Goal: Find specific page/section: Find specific page/section

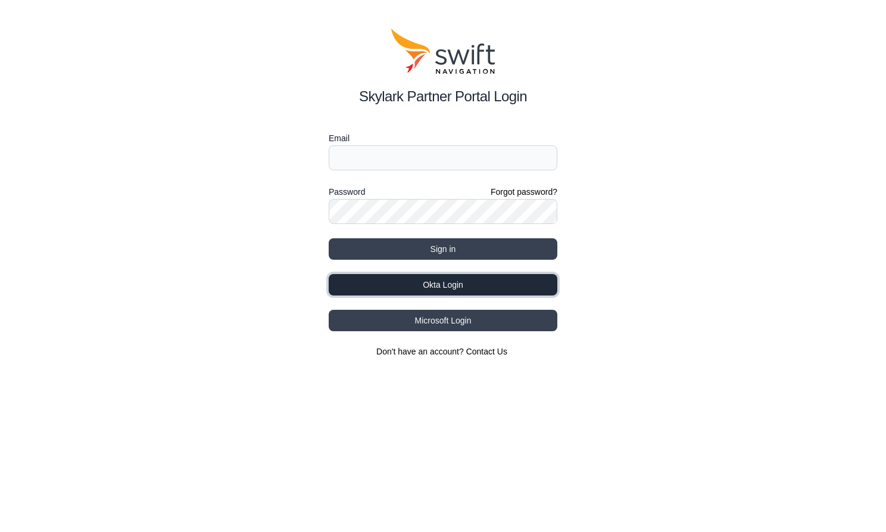
click at [467, 282] on button "Okta Login" at bounding box center [443, 284] width 229 height 21
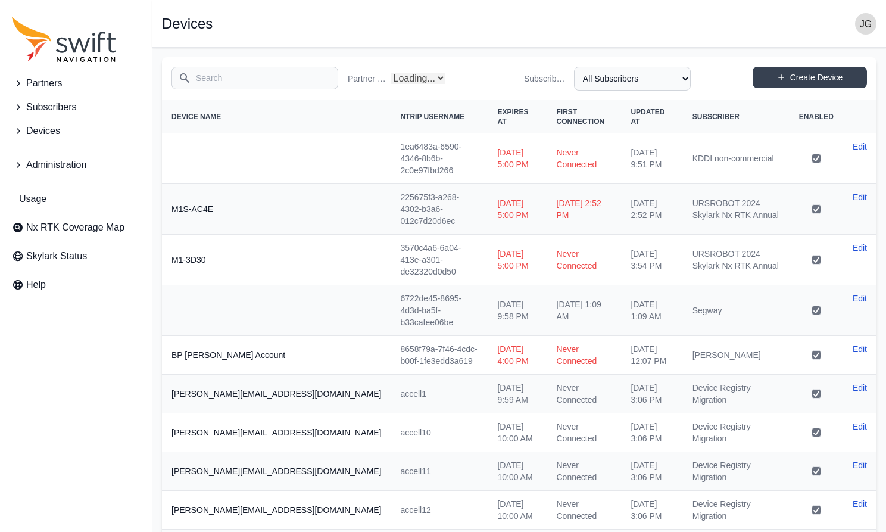
select select "Partner Name"
click at [99, 230] on span "Nx RTK Coverage Map" at bounding box center [75, 227] width 98 height 14
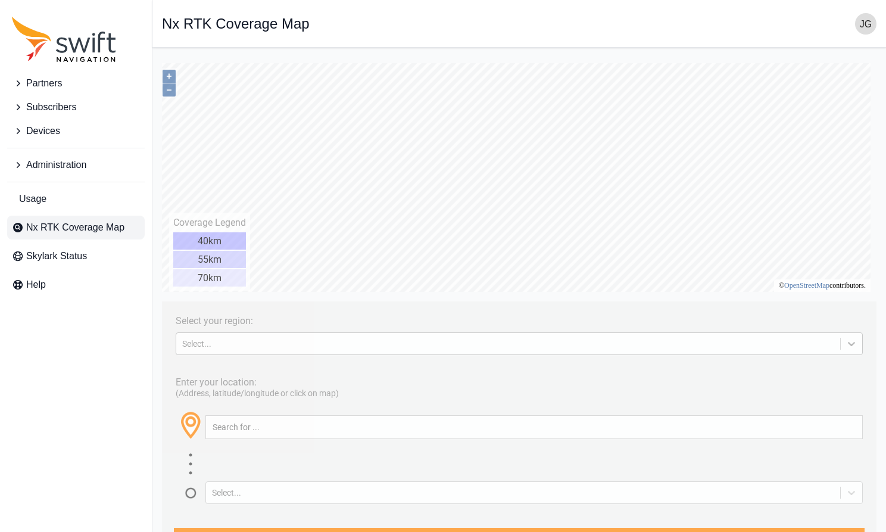
click at [857, 347] on icon at bounding box center [851, 344] width 12 height 12
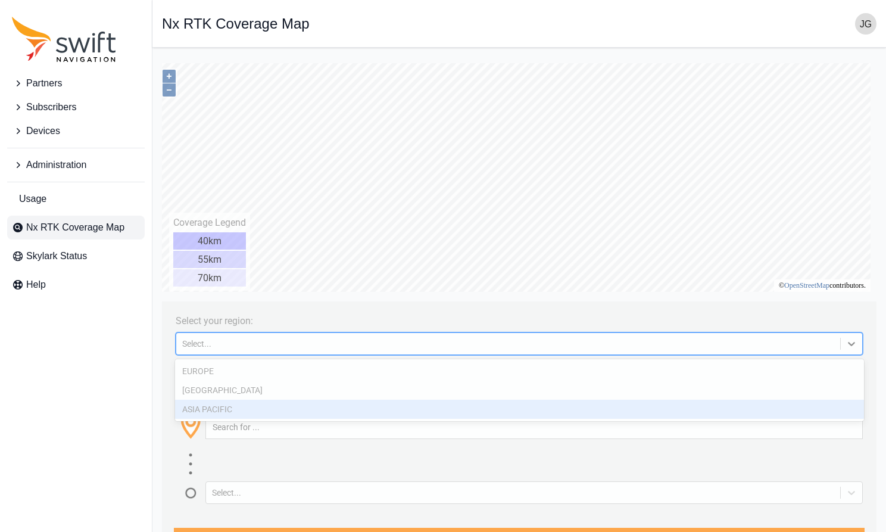
click at [770, 402] on div "ASIA PACIFIC" at bounding box center [519, 409] width 689 height 19
